Goal: Task Accomplishment & Management: Manage account settings

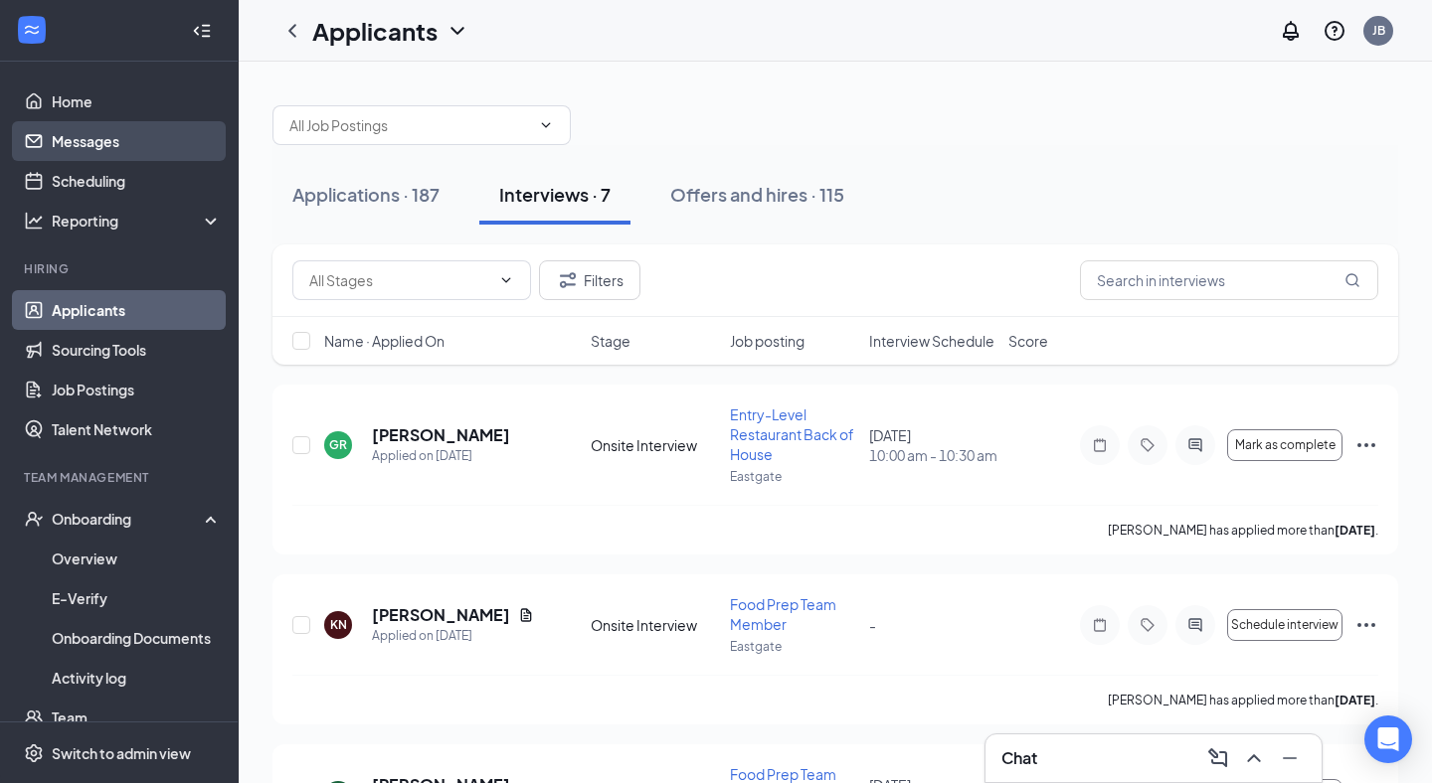
click at [106, 147] on link "Messages" at bounding box center [137, 141] width 170 height 40
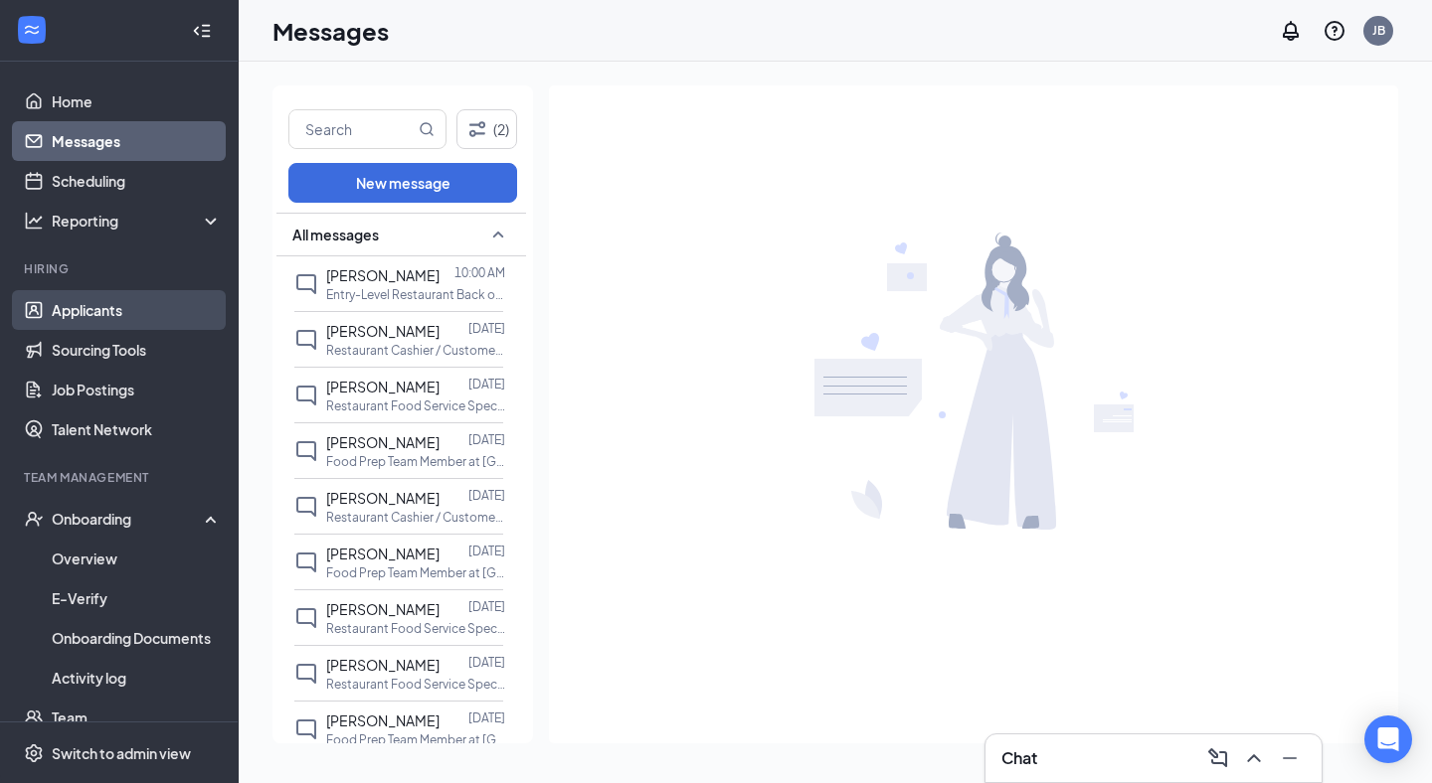
click at [98, 304] on link "Applicants" at bounding box center [137, 310] width 170 height 40
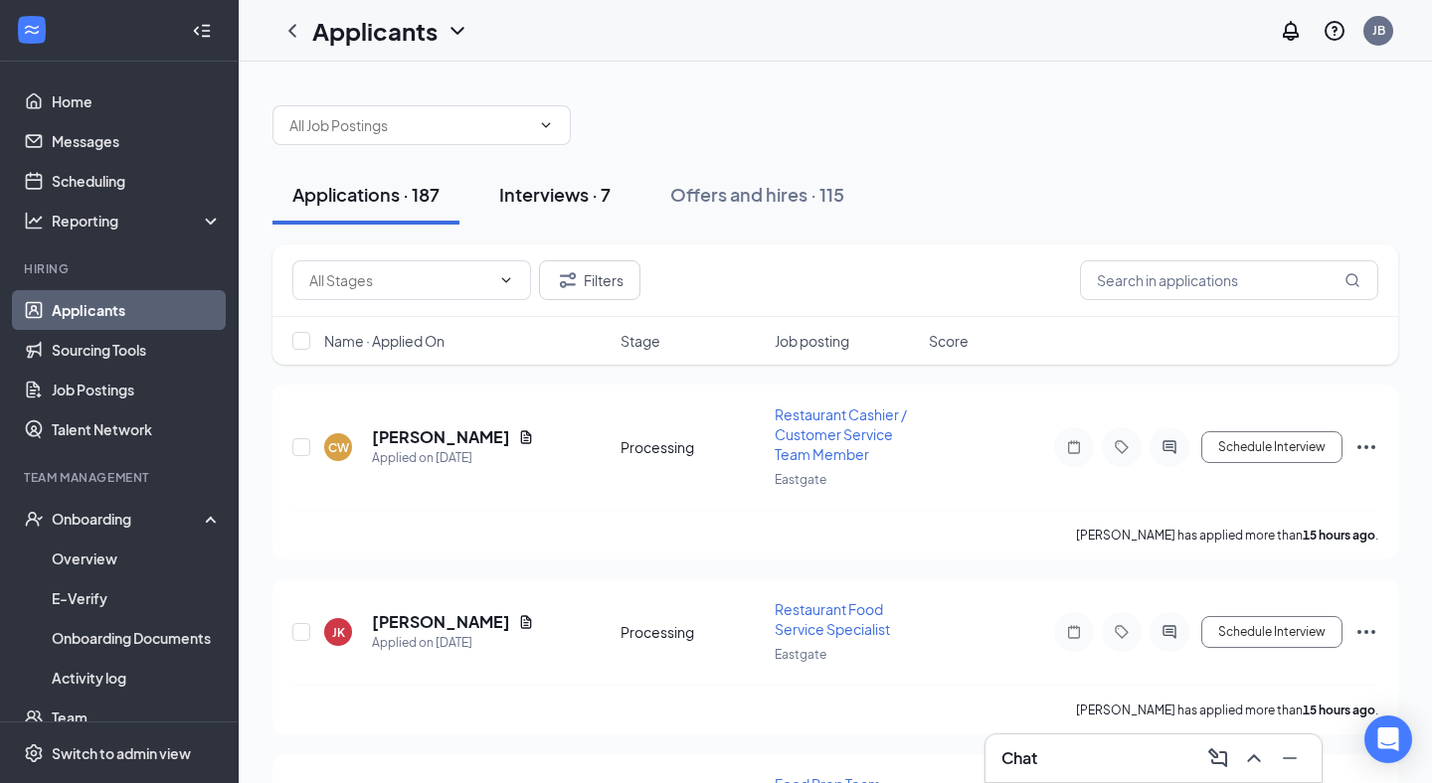
click at [570, 203] on div "Interviews · 7" at bounding box center [554, 194] width 111 height 25
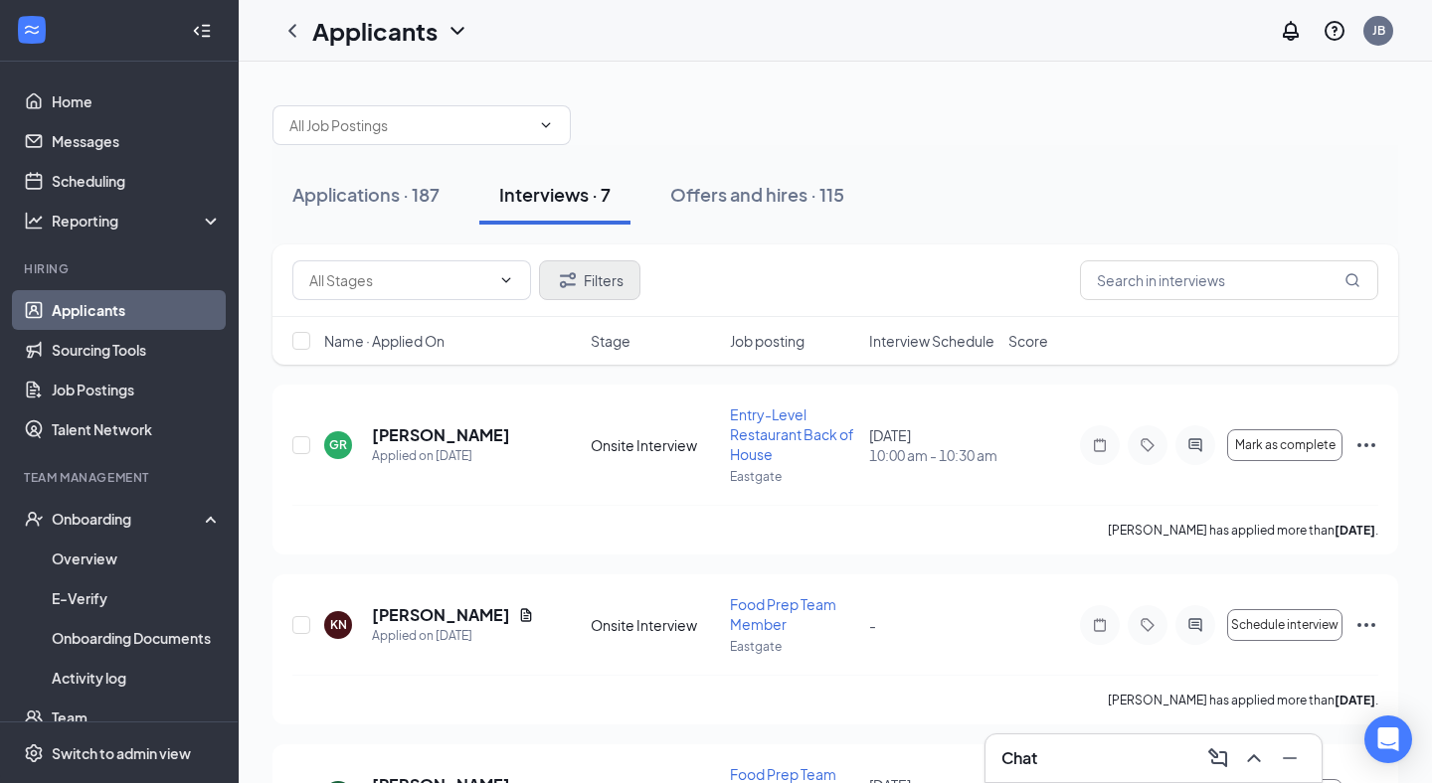
click at [598, 289] on button "Filters" at bounding box center [589, 280] width 101 height 40
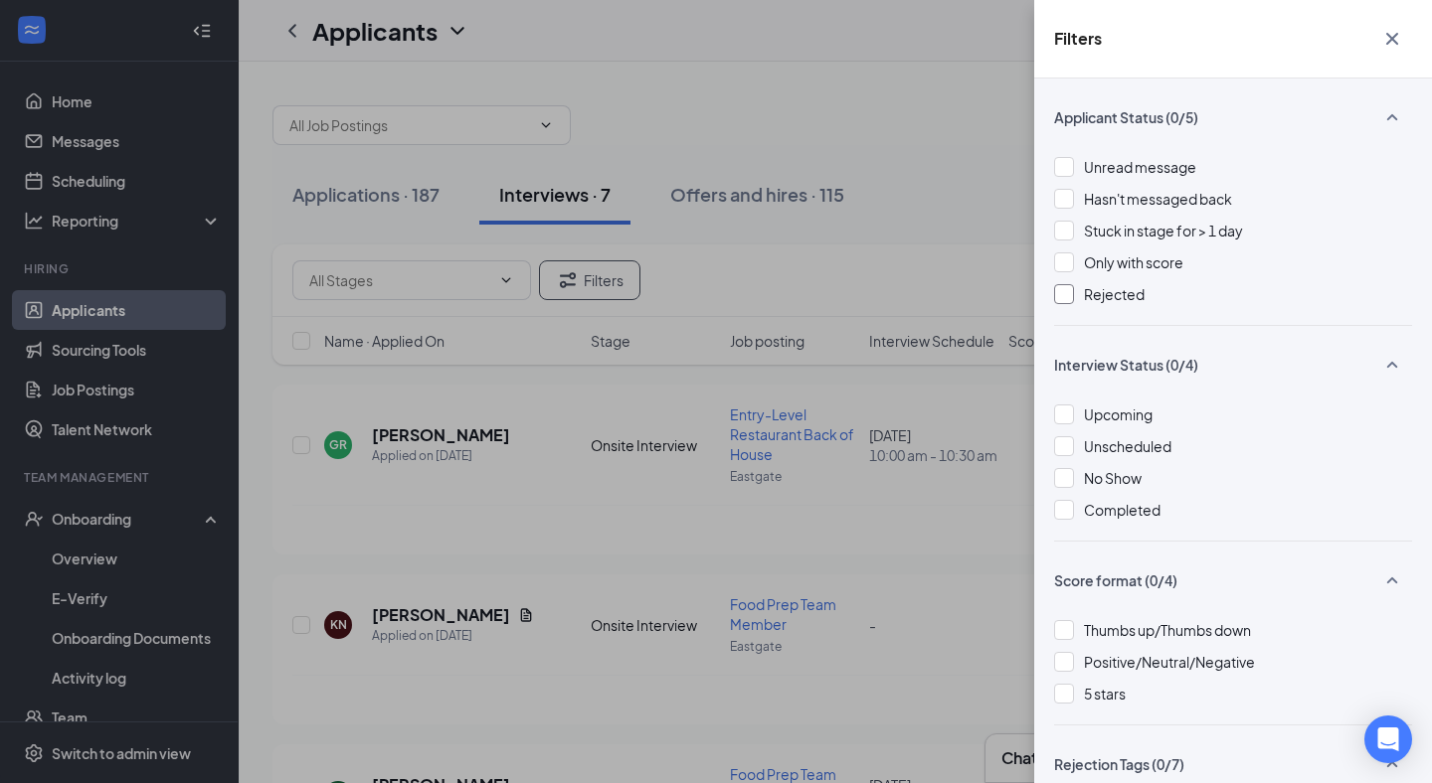
click at [1072, 290] on div at bounding box center [1064, 294] width 20 height 20
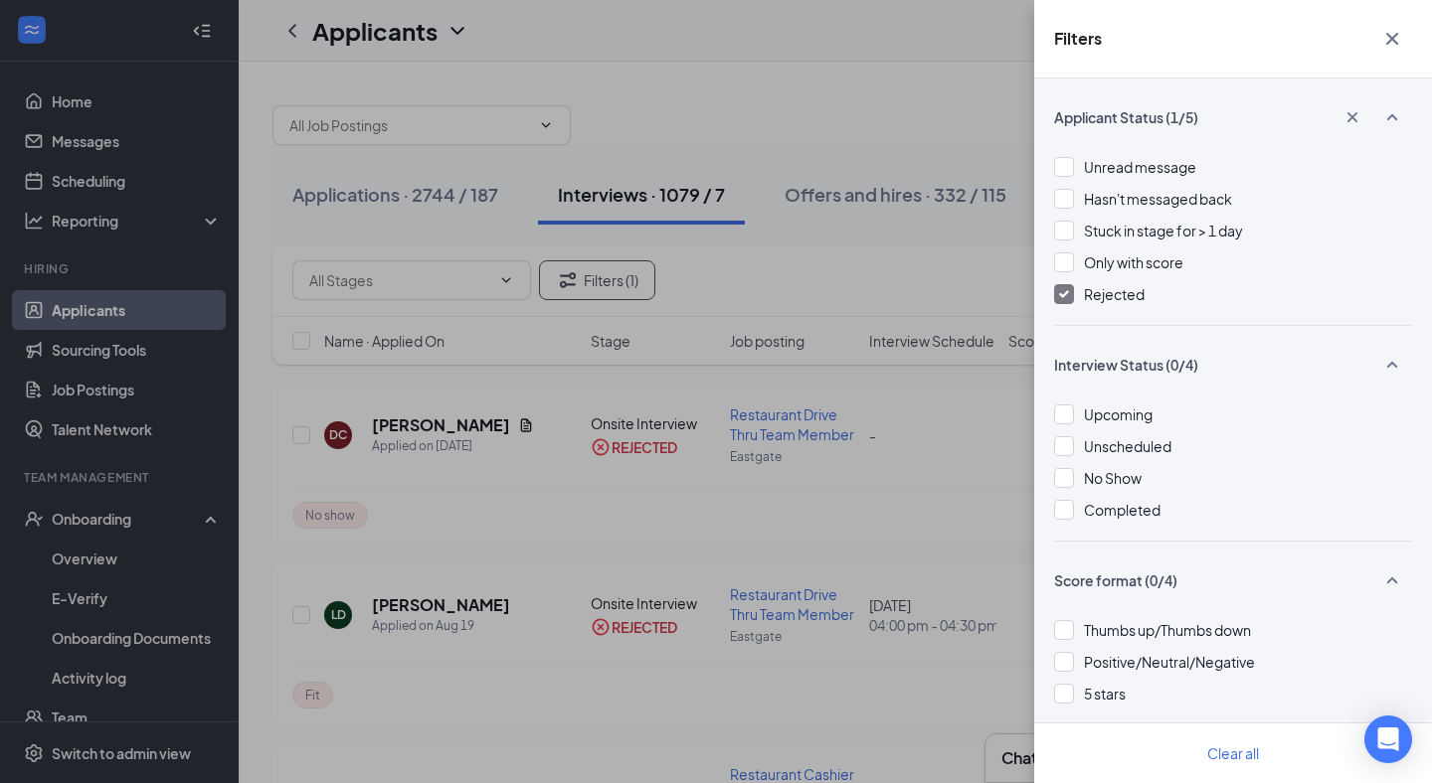
click at [1397, 40] on icon "Cross" at bounding box center [1392, 39] width 24 height 24
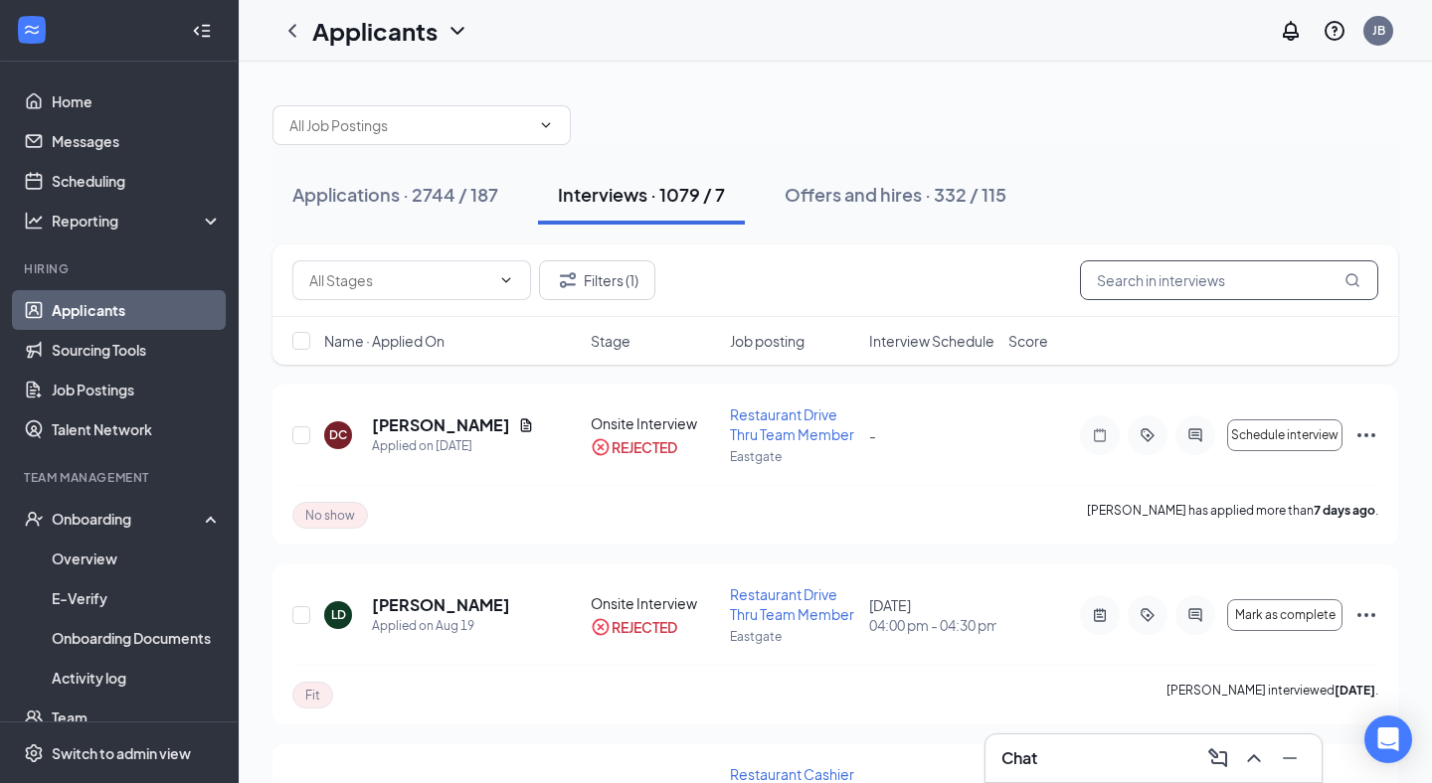
click at [1113, 276] on input "text" at bounding box center [1229, 280] width 298 height 40
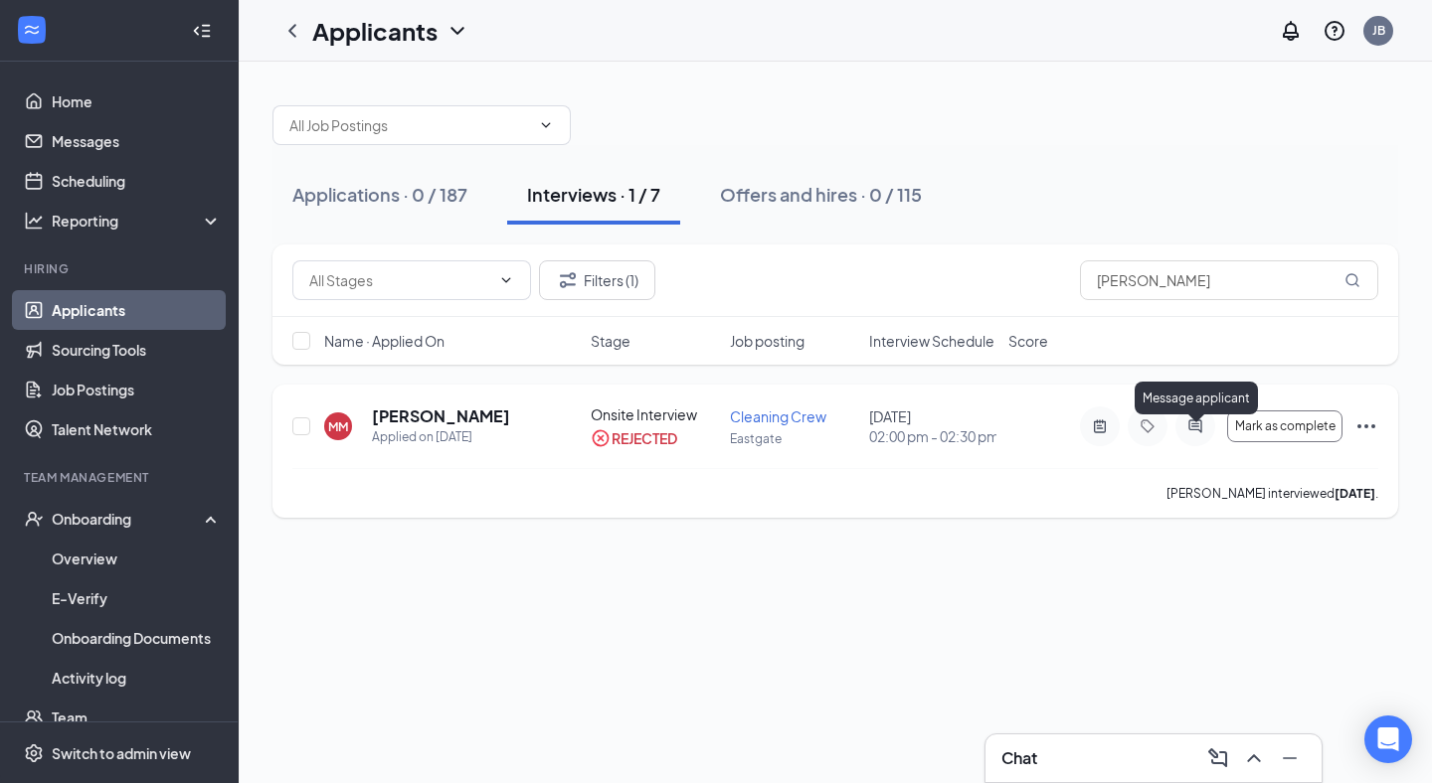
click at [1189, 432] on icon "ActiveChat" at bounding box center [1194, 426] width 13 height 13
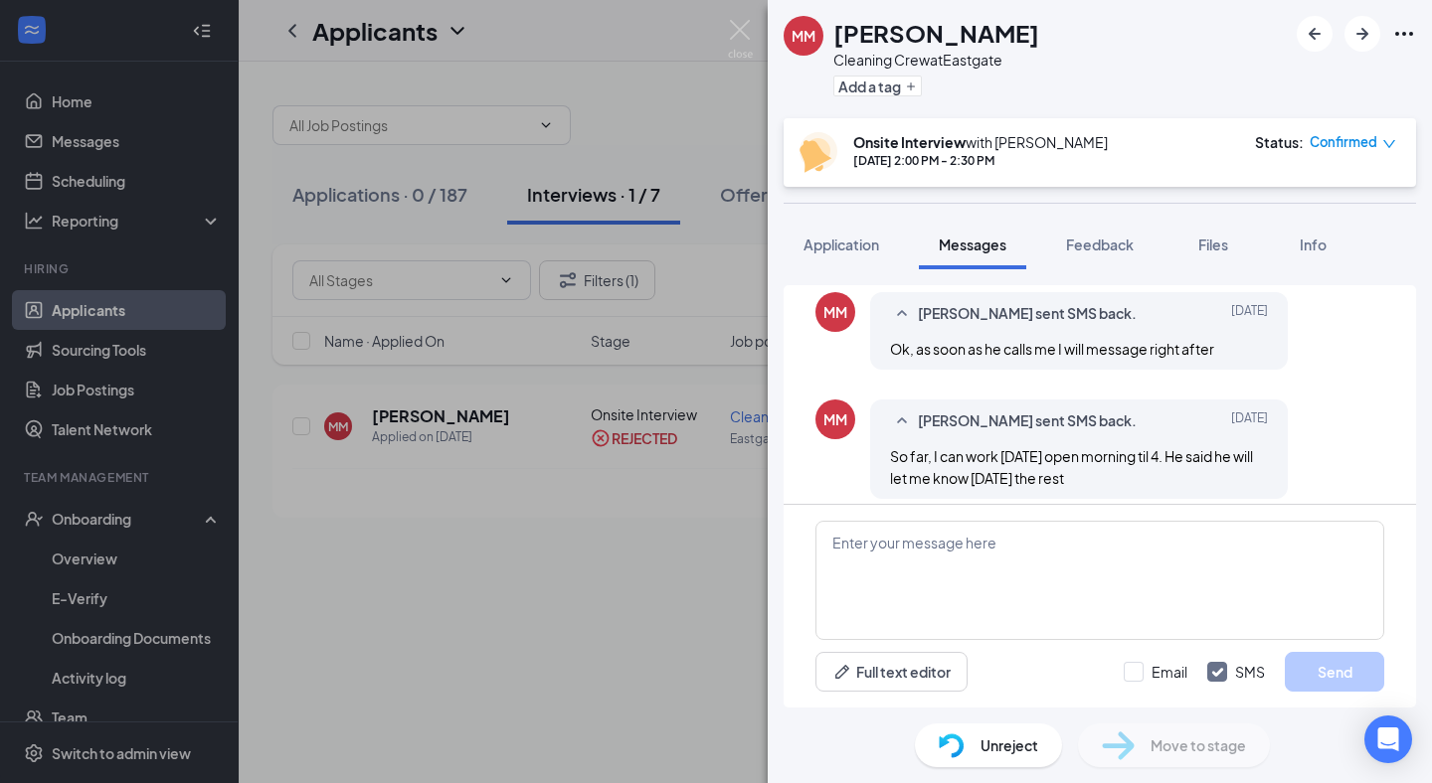
scroll to position [699, 0]
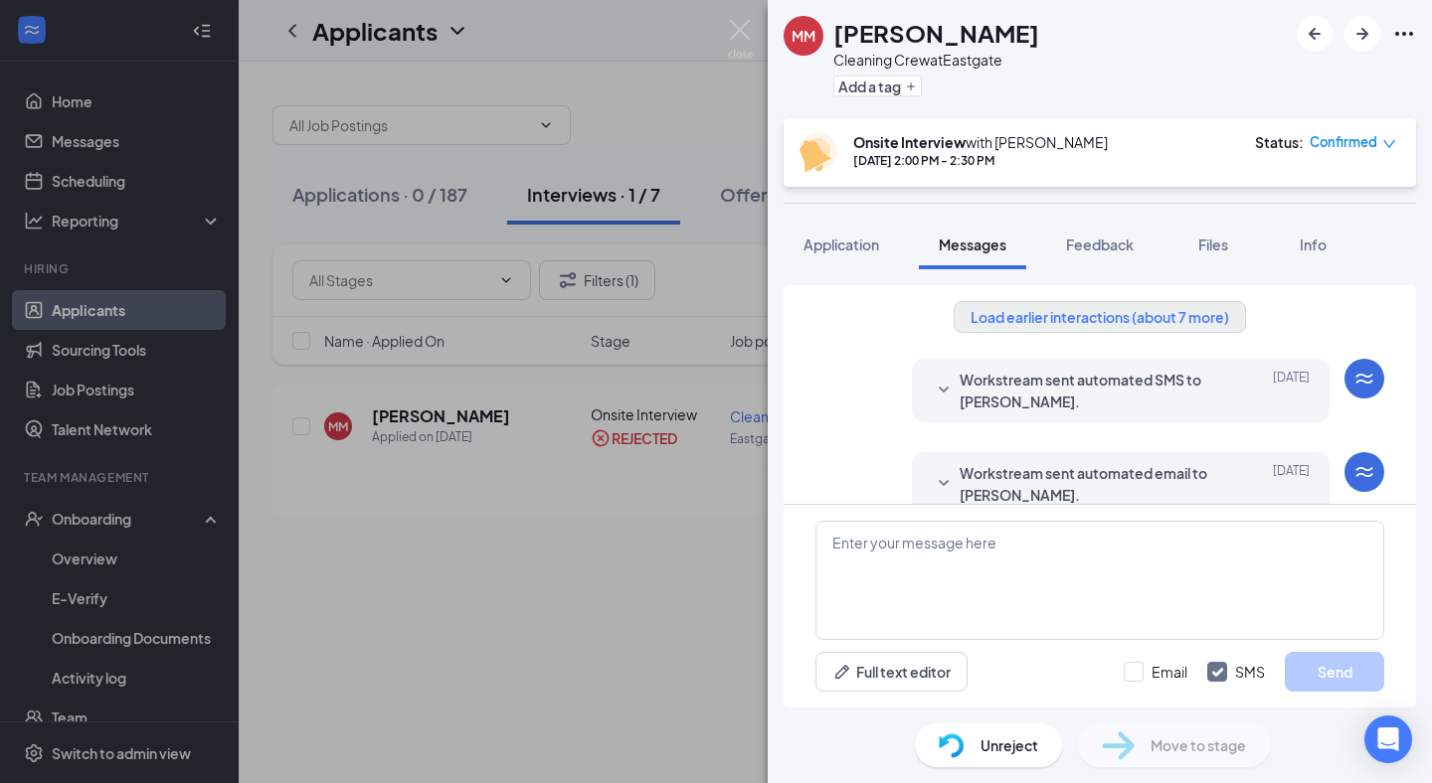
click at [1178, 319] on button "Load earlier interactions (about 7 more)" at bounding box center [1099, 317] width 292 height 32
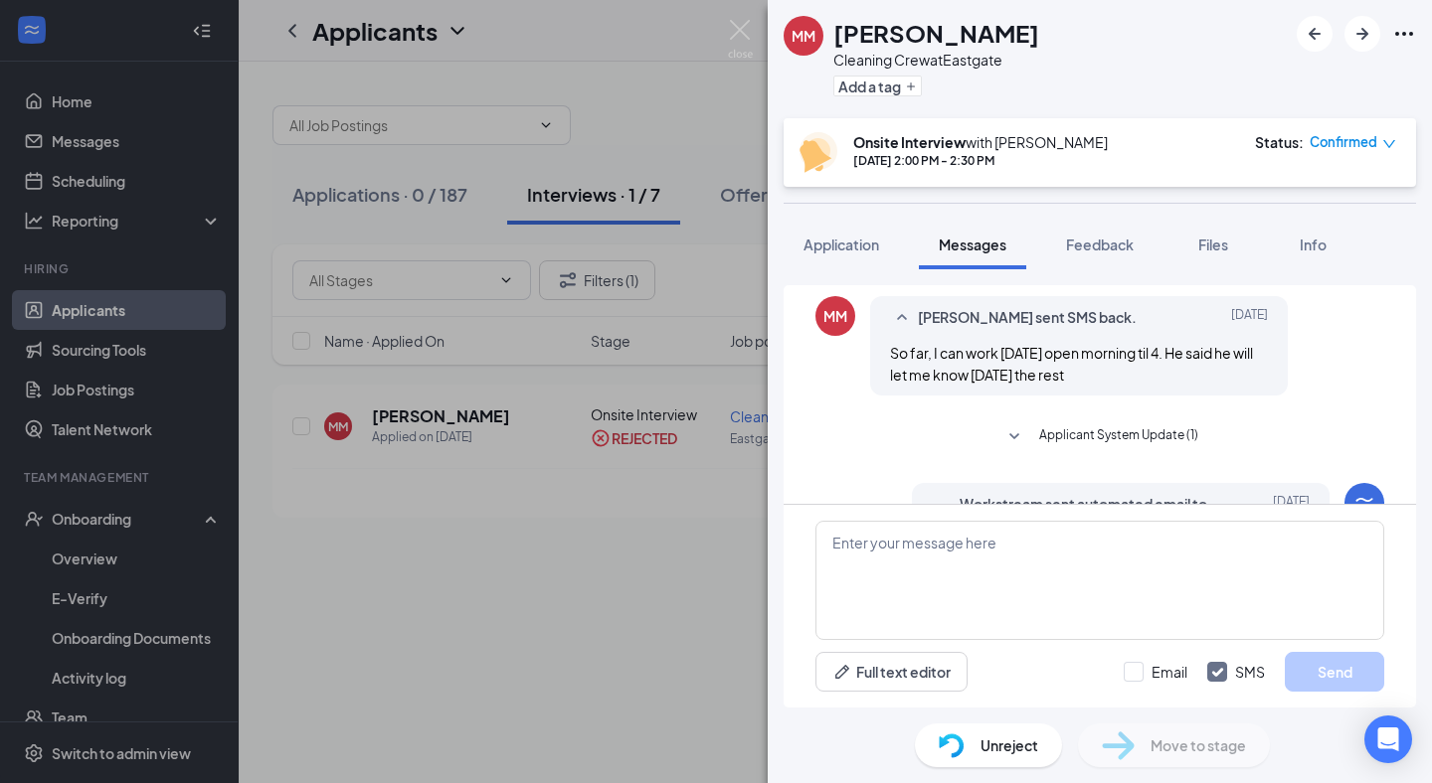
scroll to position [1186, 0]
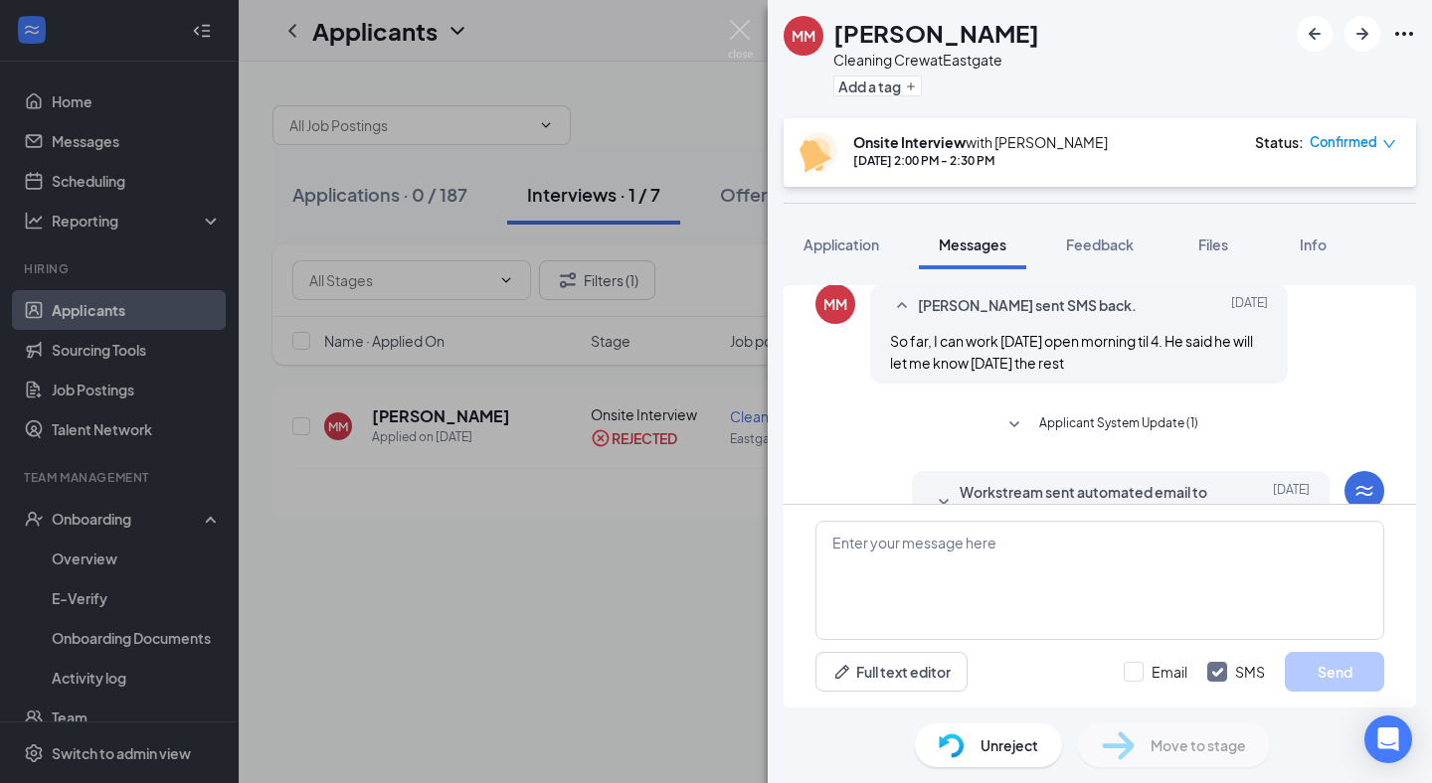
click at [1008, 481] on span "Workstream sent automated email to [PERSON_NAME]." at bounding box center [1089, 503] width 260 height 44
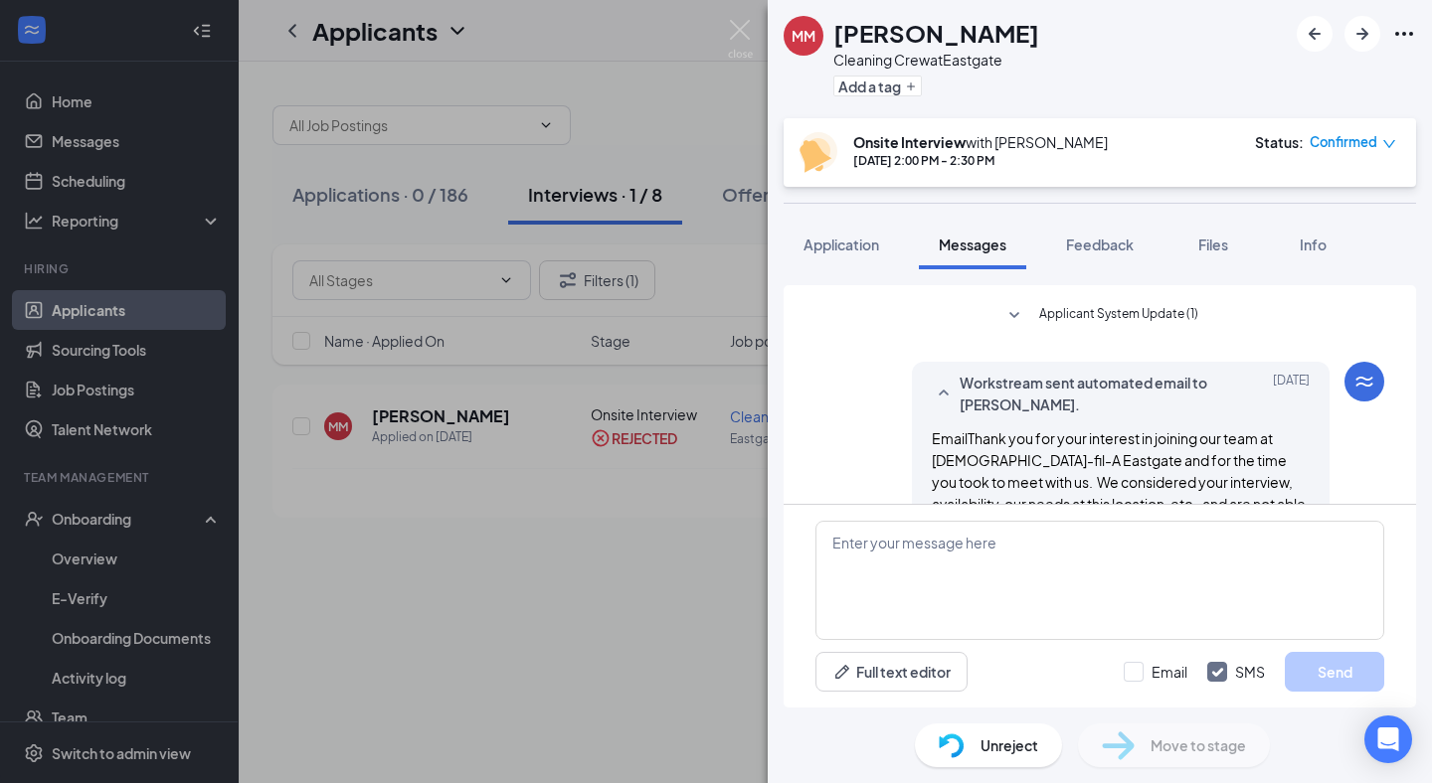
scroll to position [1298, 0]
click at [732, 24] on img at bounding box center [740, 39] width 25 height 39
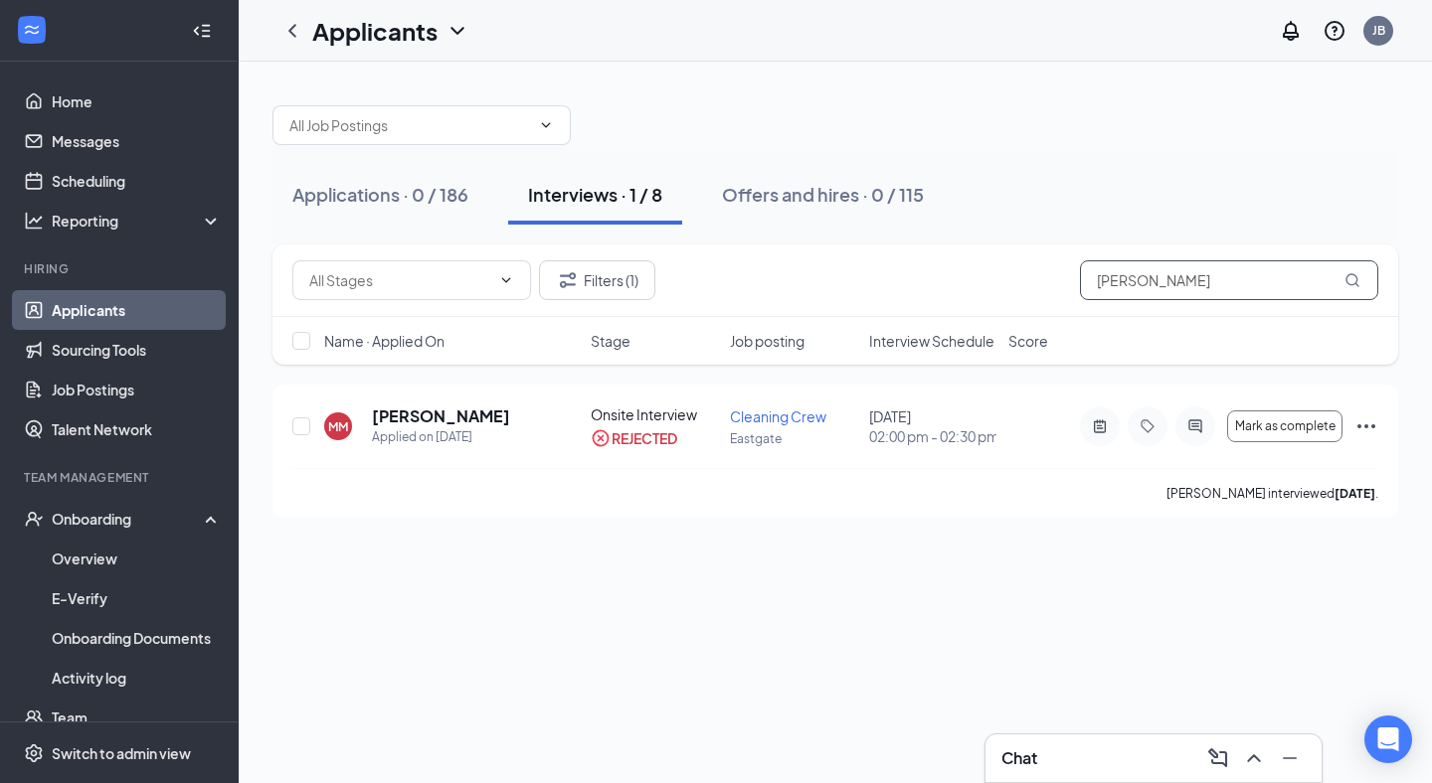
click at [1177, 274] on input "[PERSON_NAME]" at bounding box center [1229, 280] width 298 height 40
type input "M"
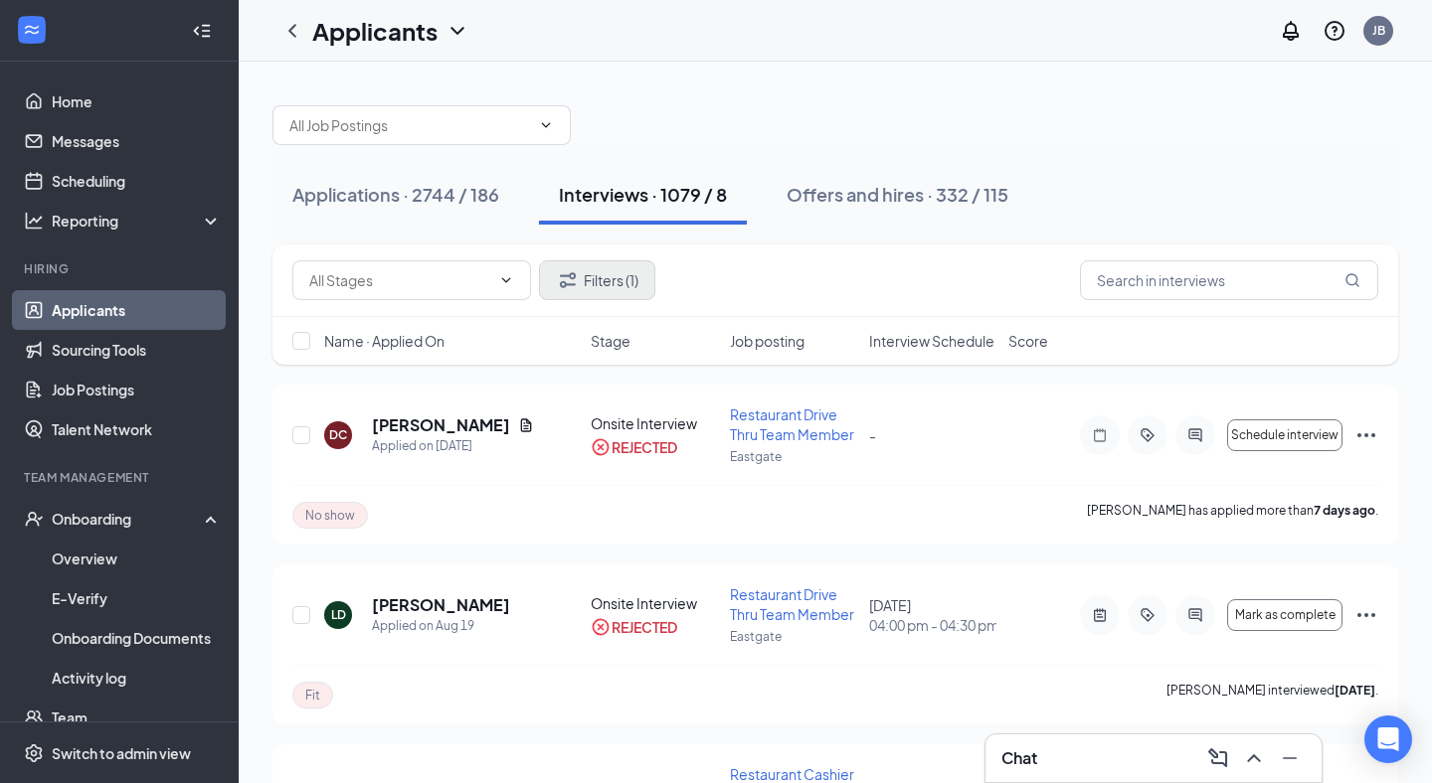
click at [630, 285] on button "Filters (1)" at bounding box center [597, 280] width 116 height 40
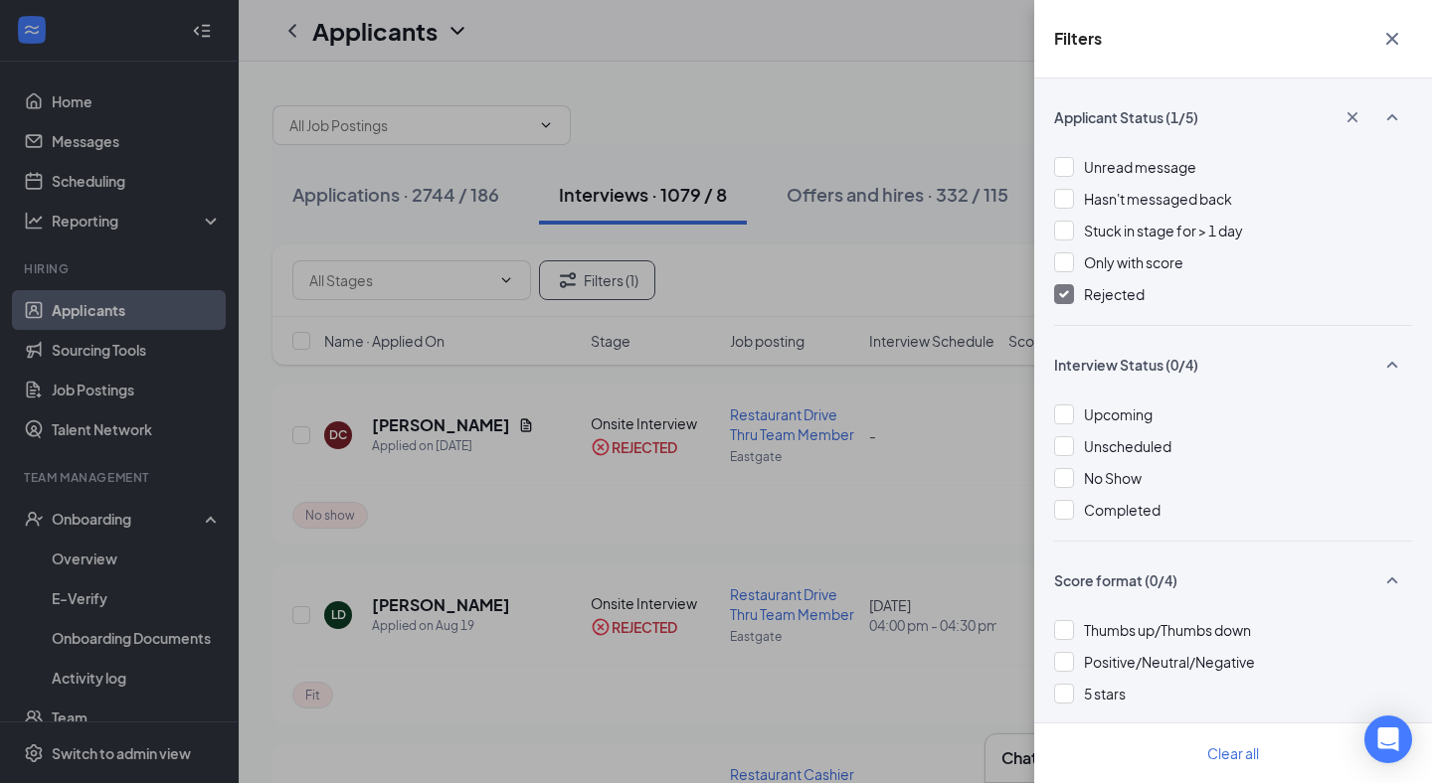
click at [1064, 298] on div at bounding box center [1064, 294] width 20 height 20
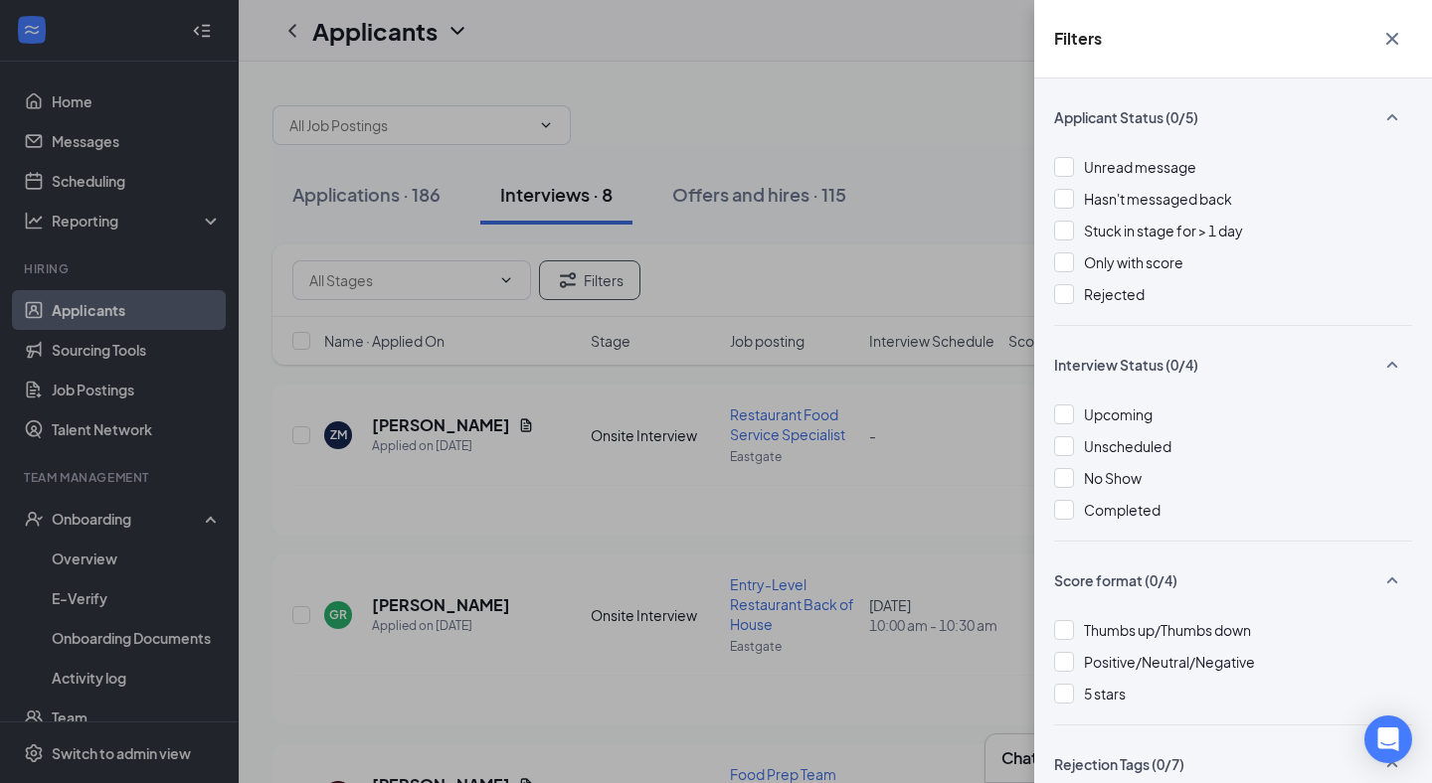
click at [1387, 30] on icon "Cross" at bounding box center [1392, 39] width 24 height 24
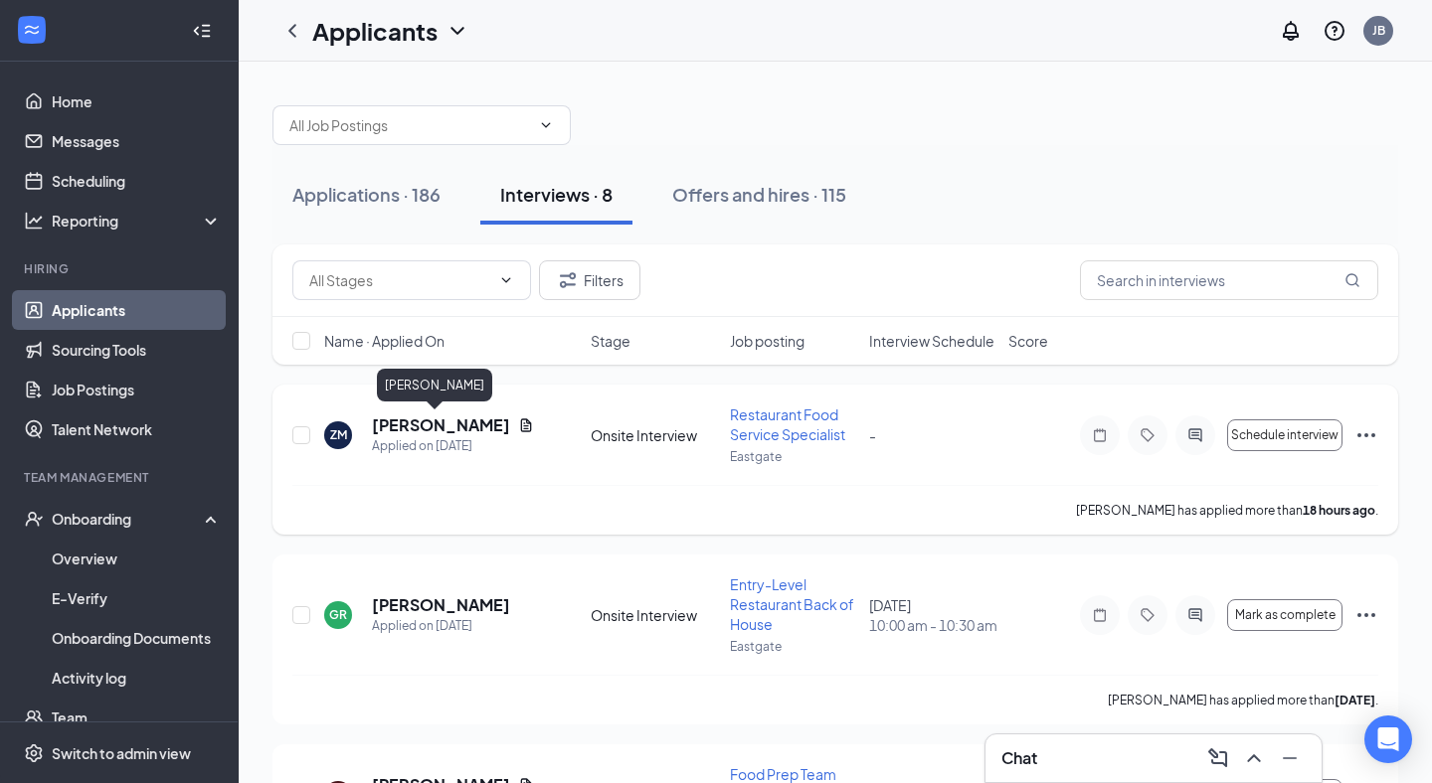
click at [428, 422] on h5 "[PERSON_NAME]" at bounding box center [441, 426] width 138 height 22
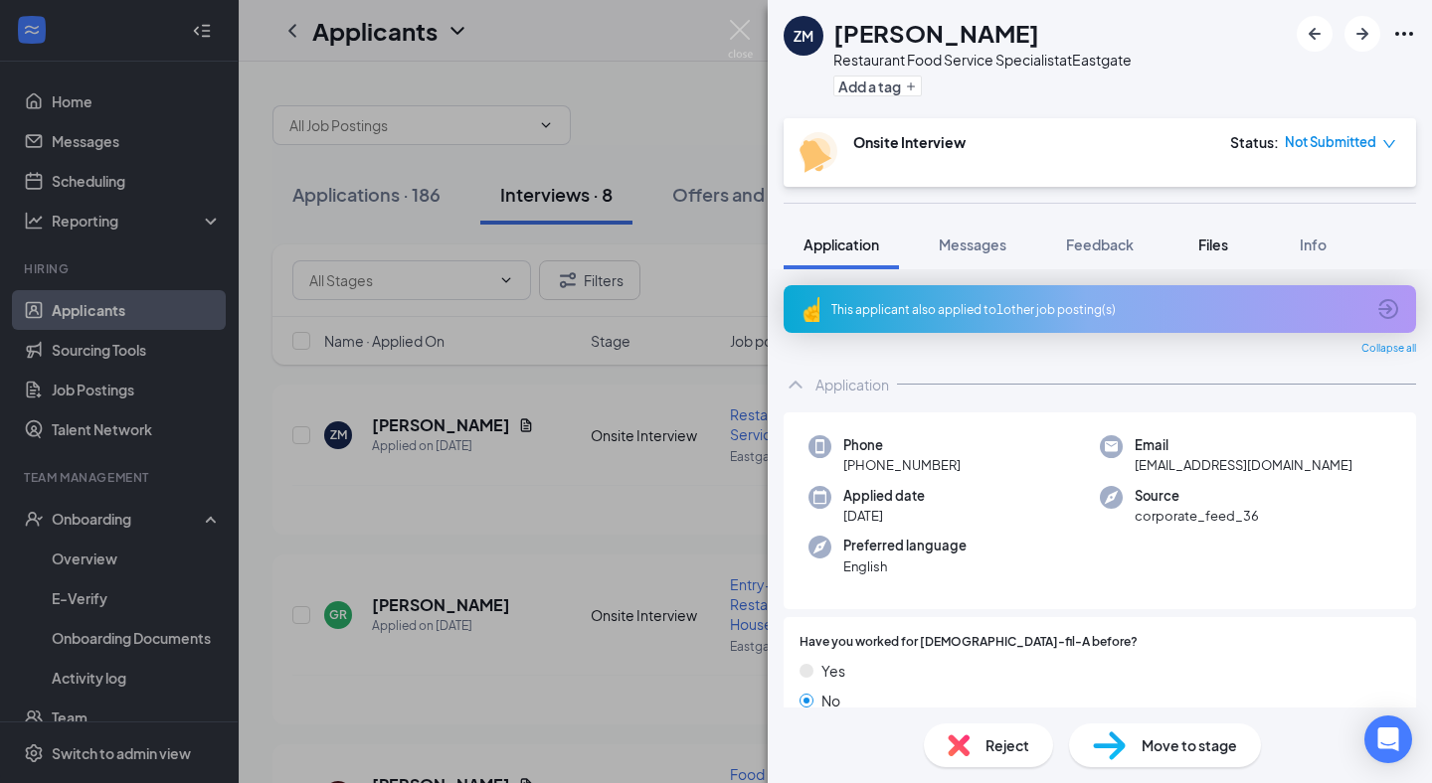
click at [1228, 241] on span "Files" at bounding box center [1213, 245] width 30 height 18
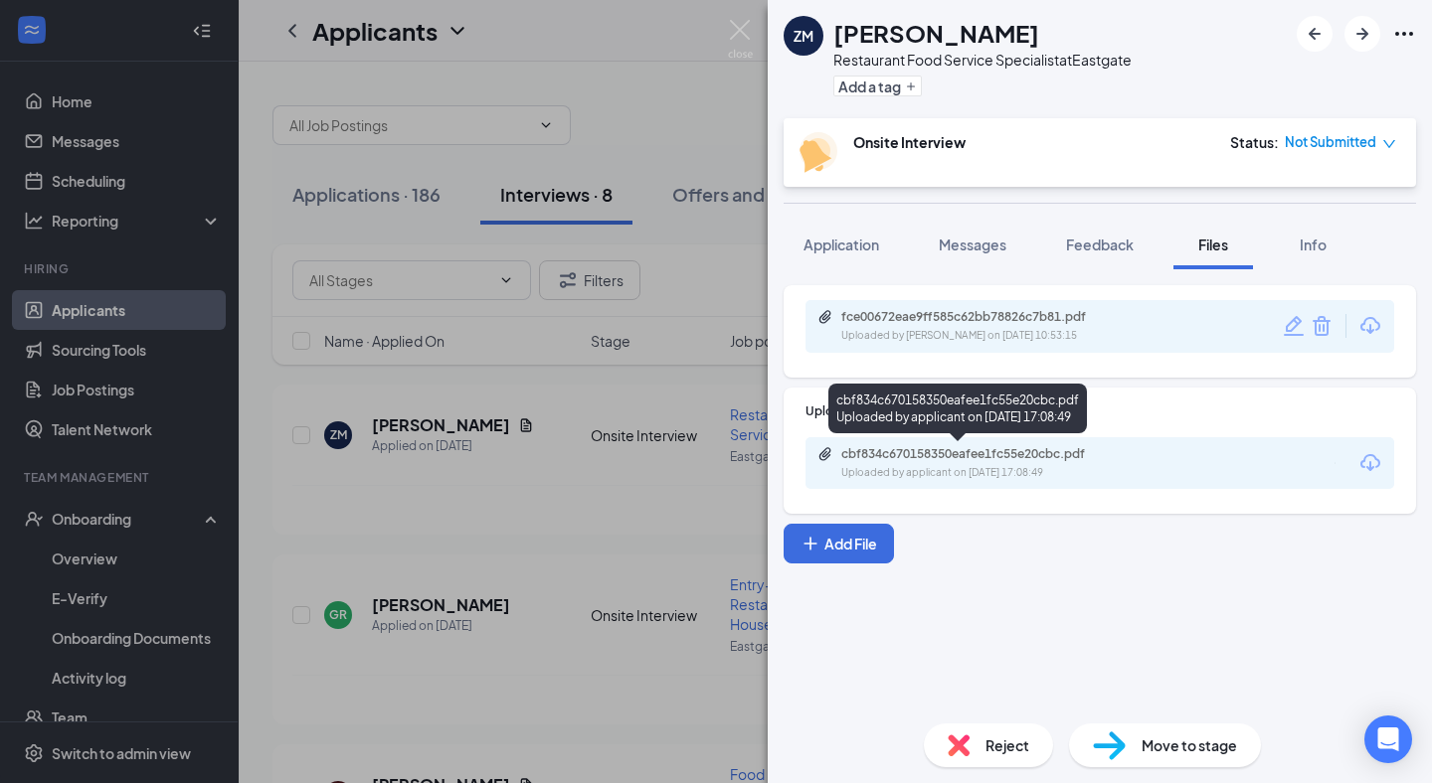
click at [1022, 468] on div "Uploaded by applicant on [DATE] 17:08:49" at bounding box center [990, 473] width 298 height 16
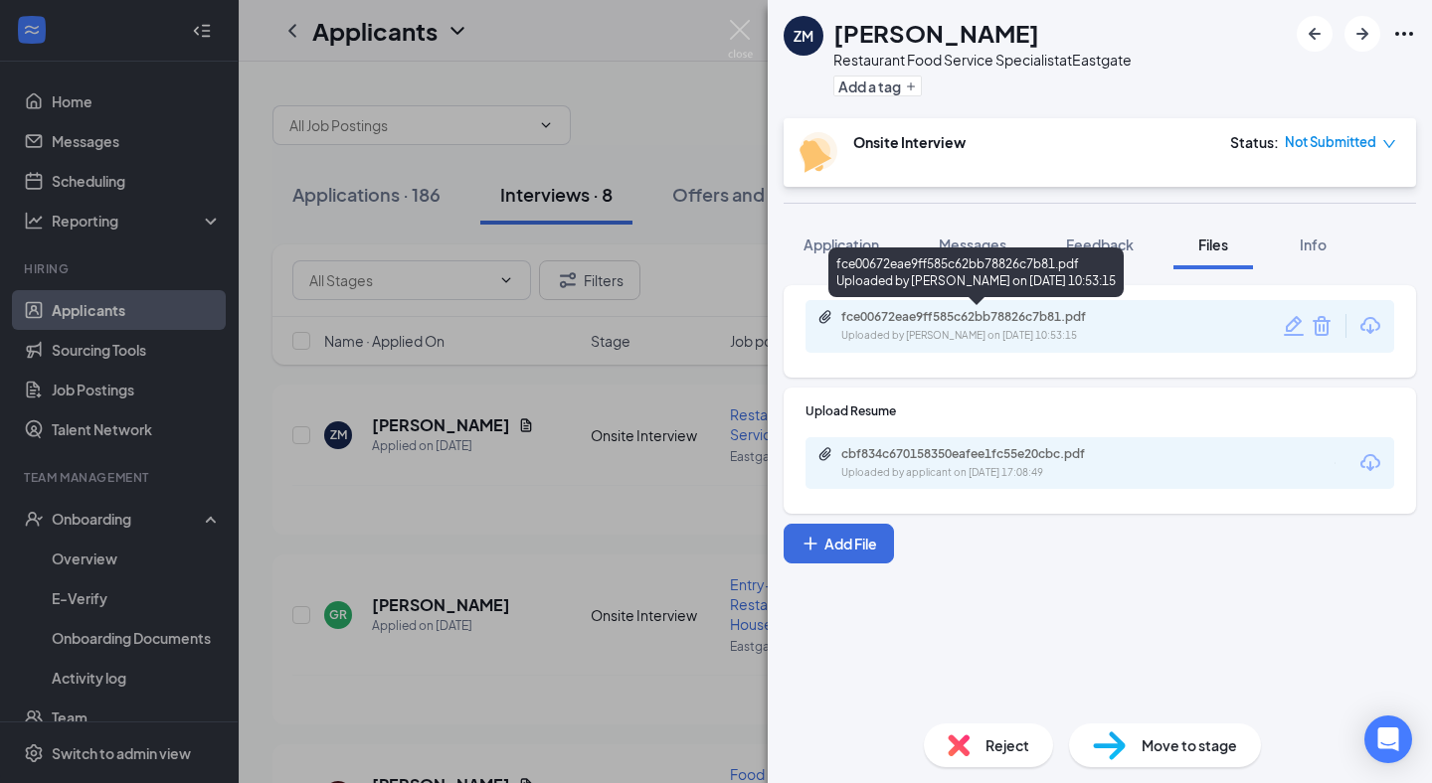
click at [927, 322] on div "fce00672eae9ff585c62bb78826c7b81.pdf" at bounding box center [980, 317] width 278 height 16
